Goal: Find specific page/section

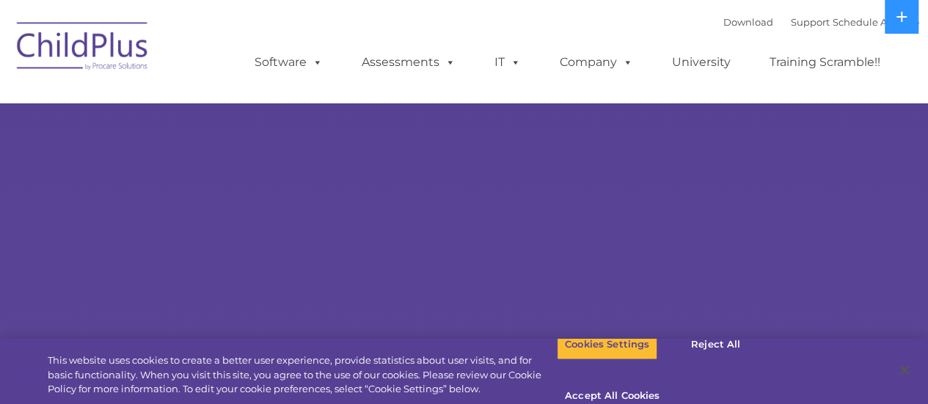
select select "MEDIUM"
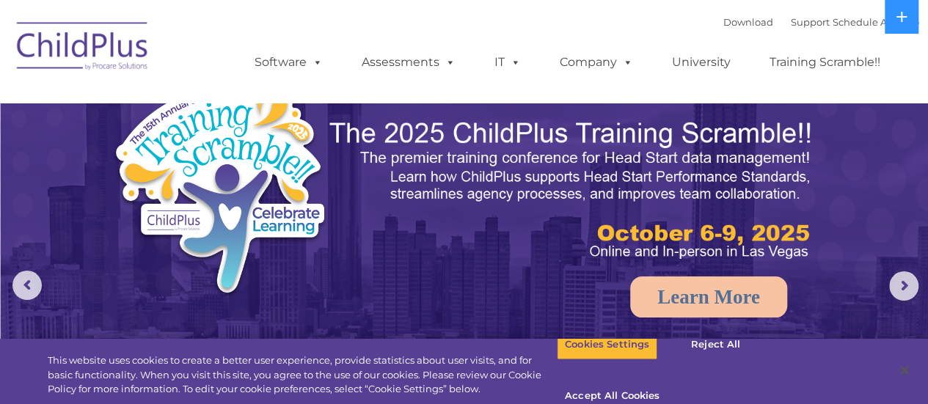
click at [301, 93] on nav "Download Support | Schedule A Demo  MENU MENU Software ChildPlus: The original…" at bounding box center [464, 51] width 928 height 103
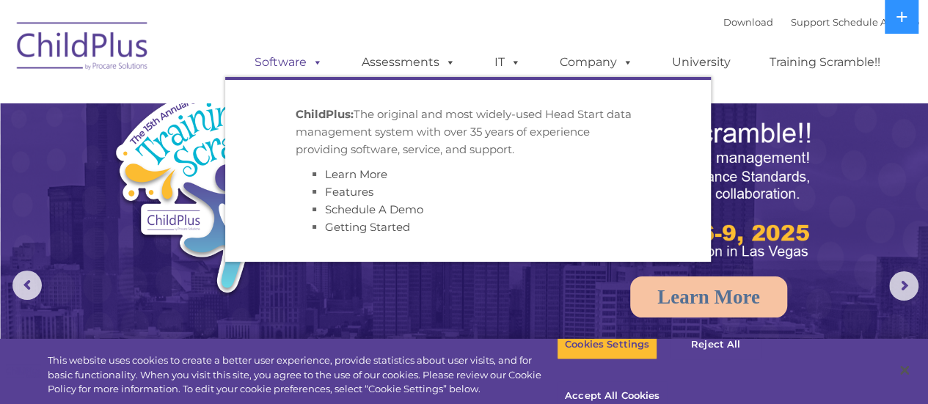
click at [280, 70] on link "Software" at bounding box center [289, 62] width 98 height 29
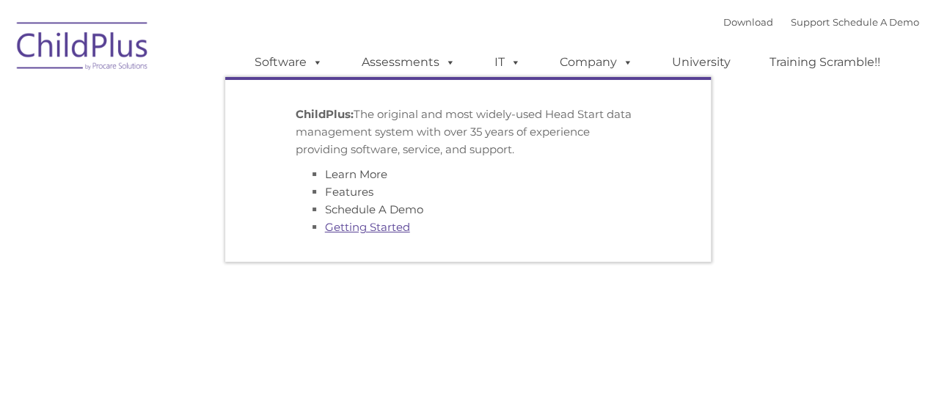
type input ""
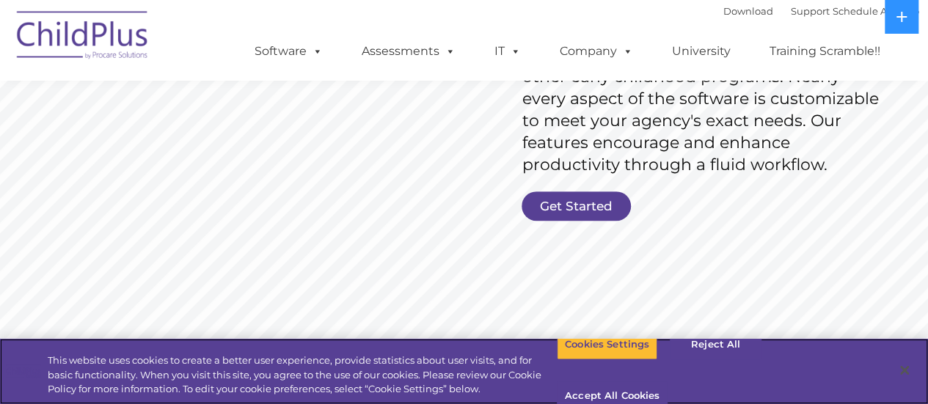
scroll to position [339, 0]
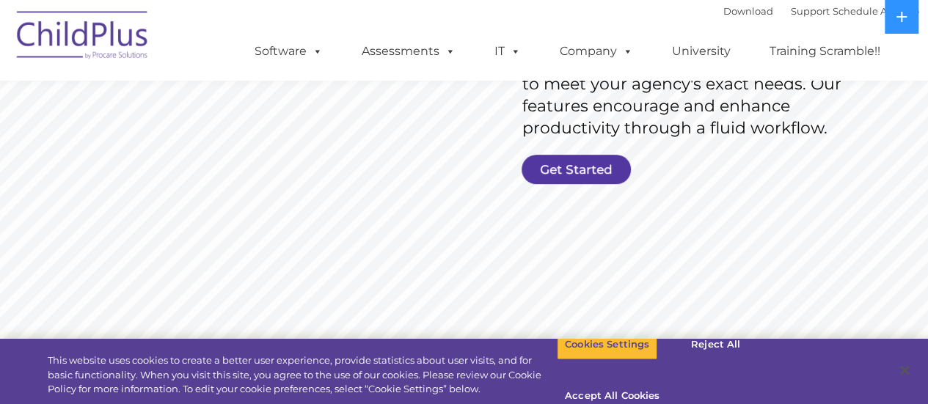
click at [604, 173] on link "Get Started" at bounding box center [576, 169] width 109 height 29
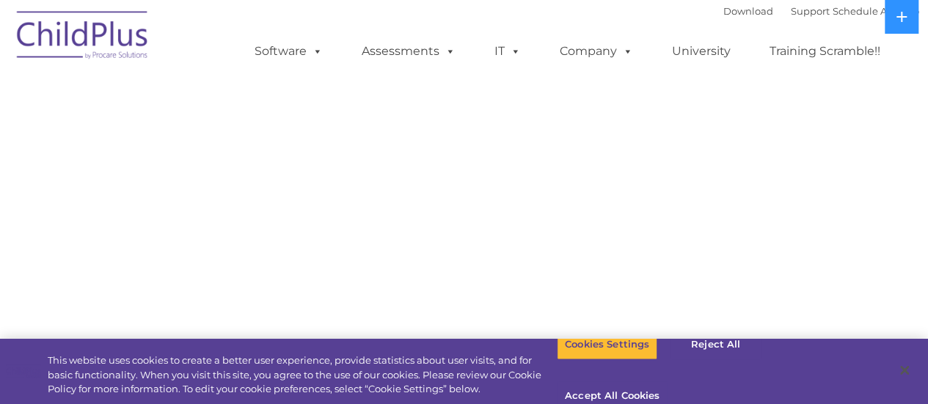
select select "MEDIUM"
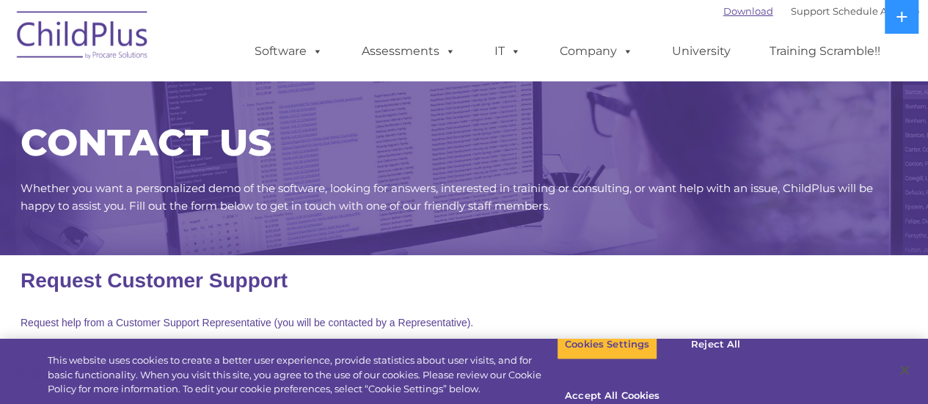
click at [737, 17] on link "Download" at bounding box center [748, 11] width 50 height 12
